Goal: Find specific page/section: Find specific page/section

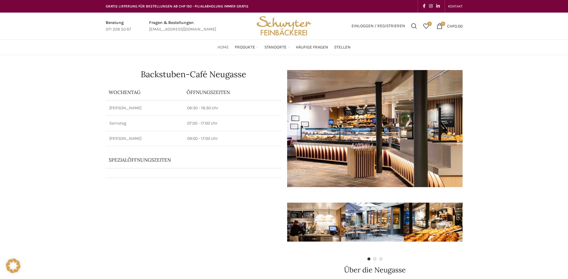
click at [226, 49] on span "Home" at bounding box center [222, 48] width 11 height 6
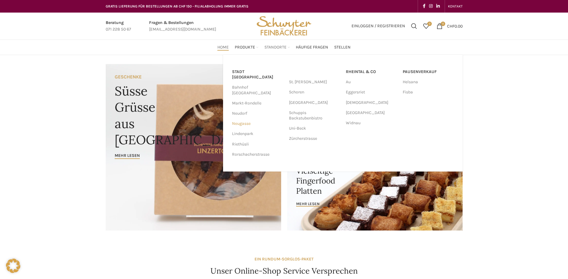
click at [244, 119] on link "Neugasse" at bounding box center [257, 124] width 51 height 10
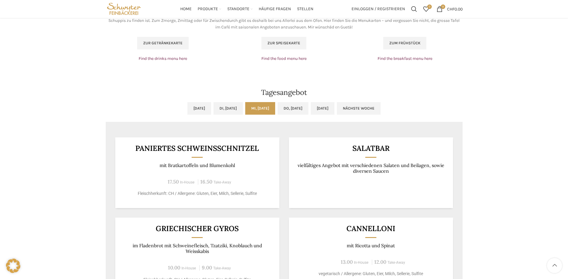
scroll to position [419, 0]
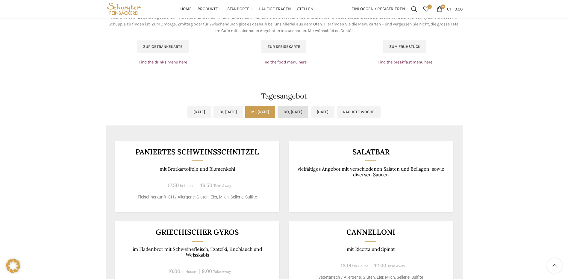
click at [309, 111] on link "Do, [DATE]" at bounding box center [293, 112] width 31 height 13
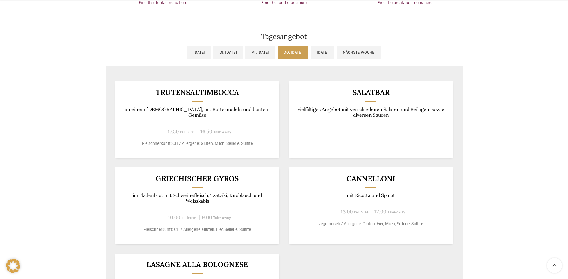
scroll to position [479, 0]
click at [335, 48] on link "[DATE]" at bounding box center [323, 52] width 24 height 13
click at [303, 48] on link "Do, 11.09.2025" at bounding box center [293, 52] width 31 height 13
click at [335, 51] on link "Fr, 12.09.2025" at bounding box center [323, 52] width 24 height 13
